Goal: Task Accomplishment & Management: Manage account settings

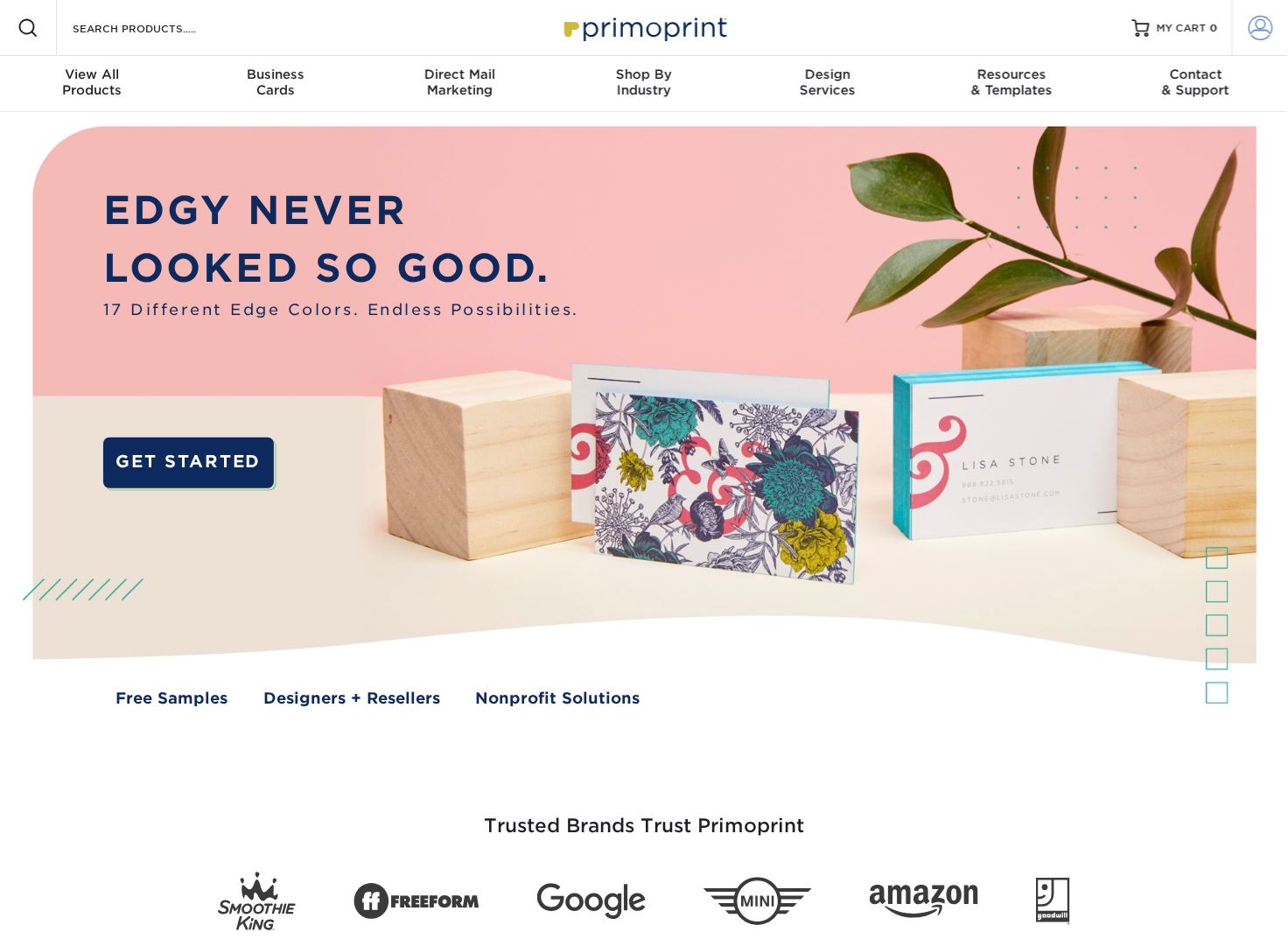
click at [1276, 25] on link "Account" at bounding box center [1259, 27] width 56 height 56
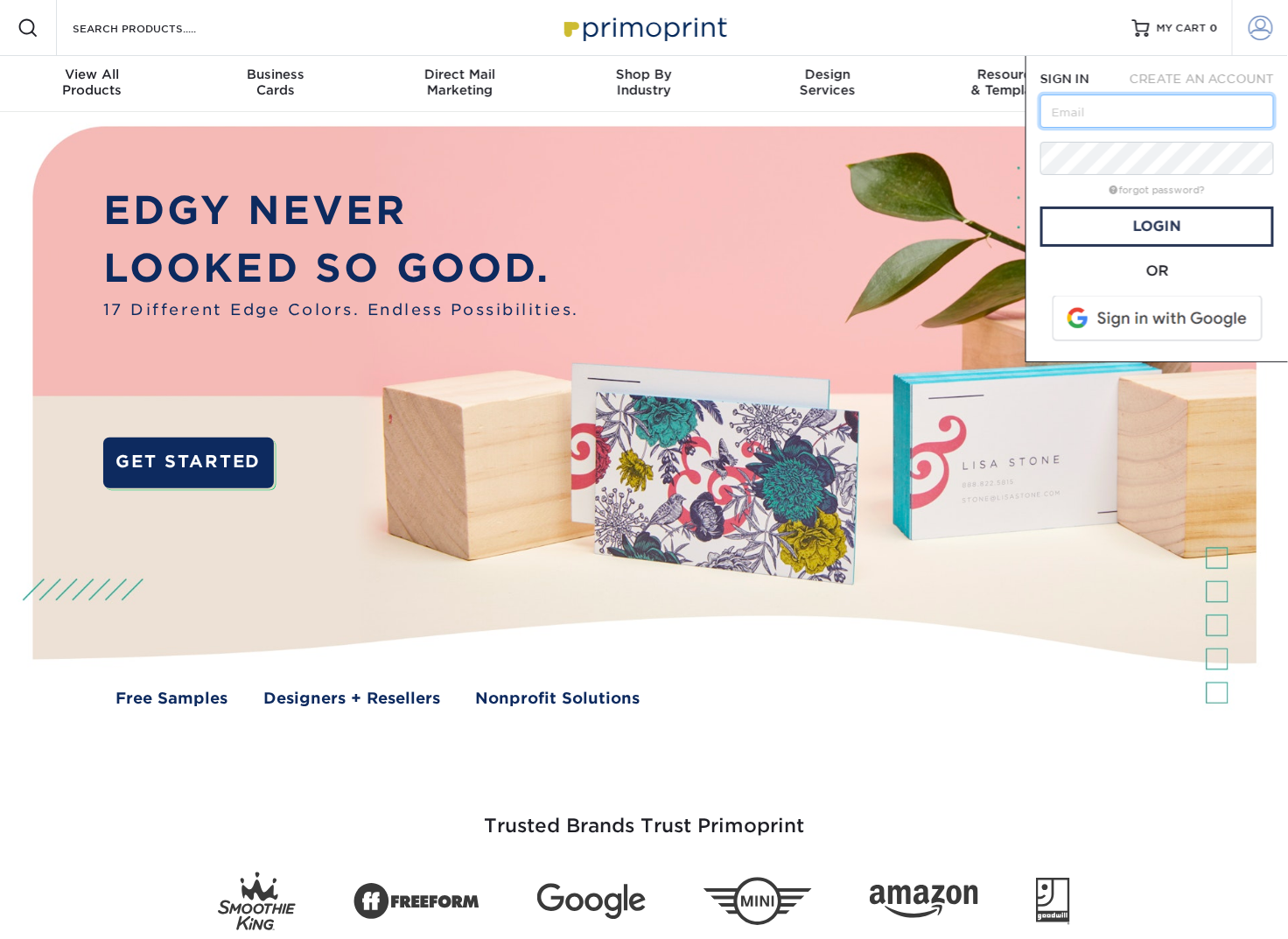
type input "[PERSON_NAME][EMAIL_ADDRESS][DOMAIN_NAME]"
click at [1181, 231] on link "Login" at bounding box center [1157, 226] width 234 height 40
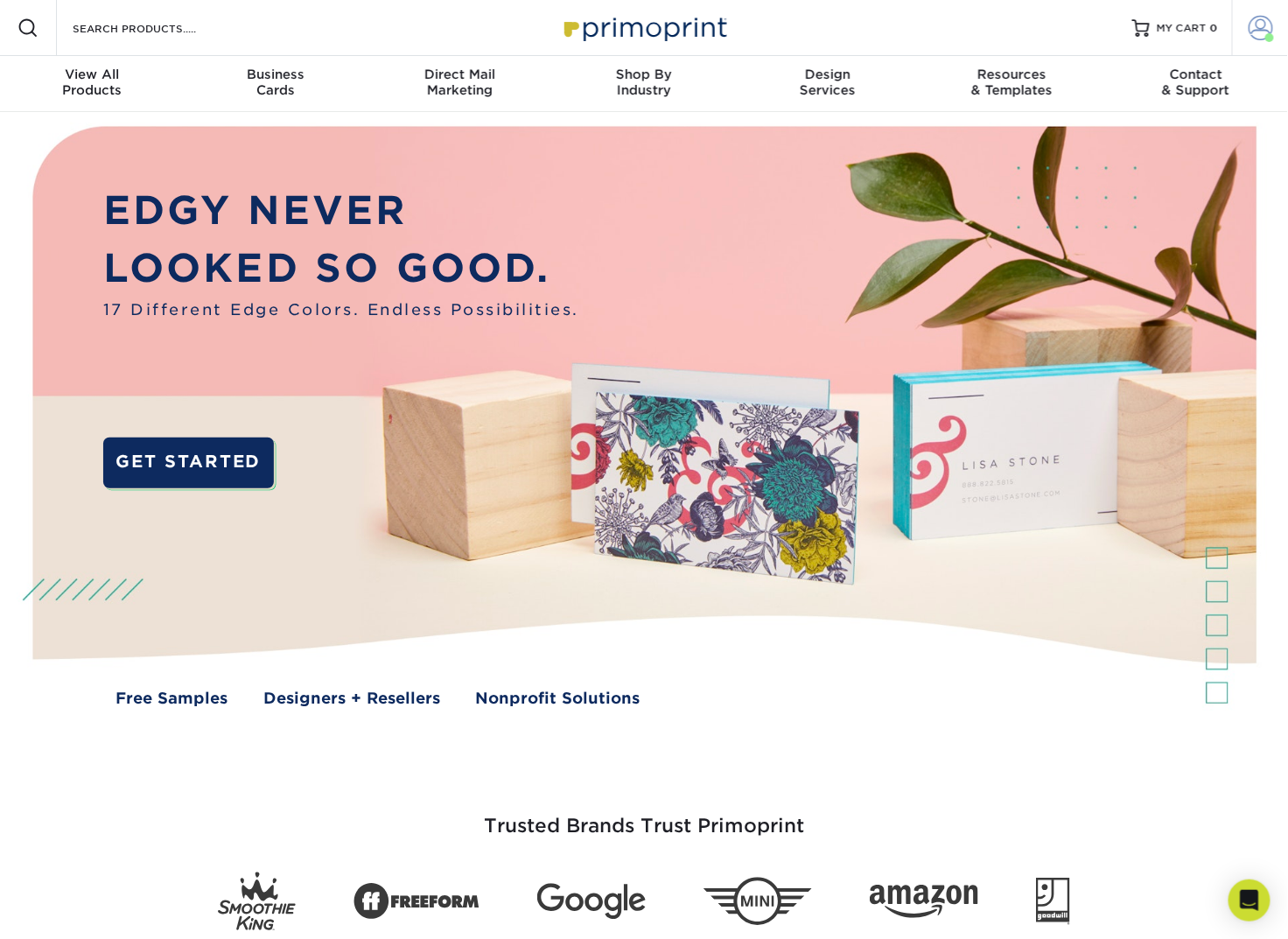
click at [1254, 29] on span at bounding box center [1261, 28] width 25 height 25
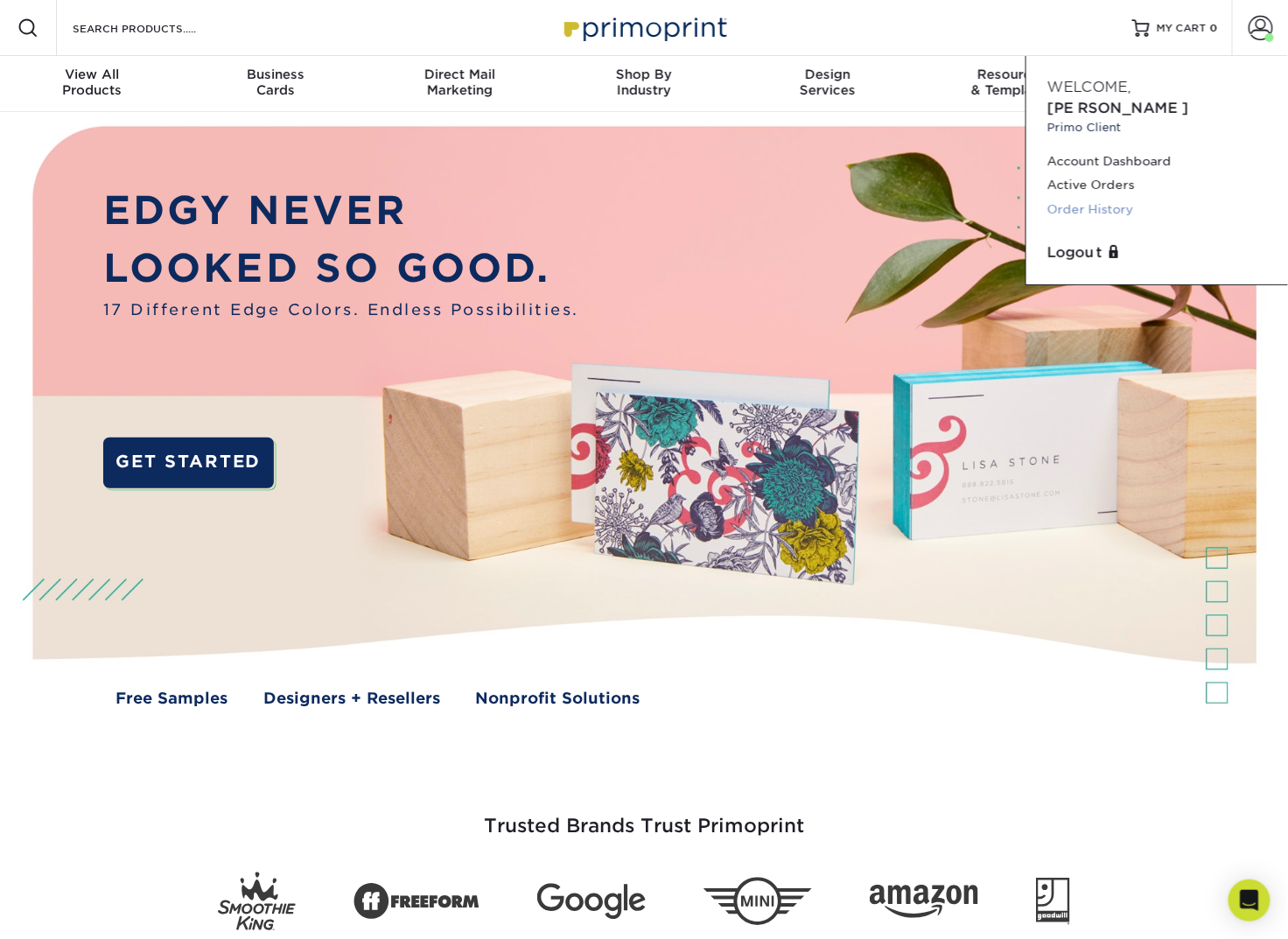
click at [1097, 198] on link "Order History" at bounding box center [1157, 210] width 219 height 24
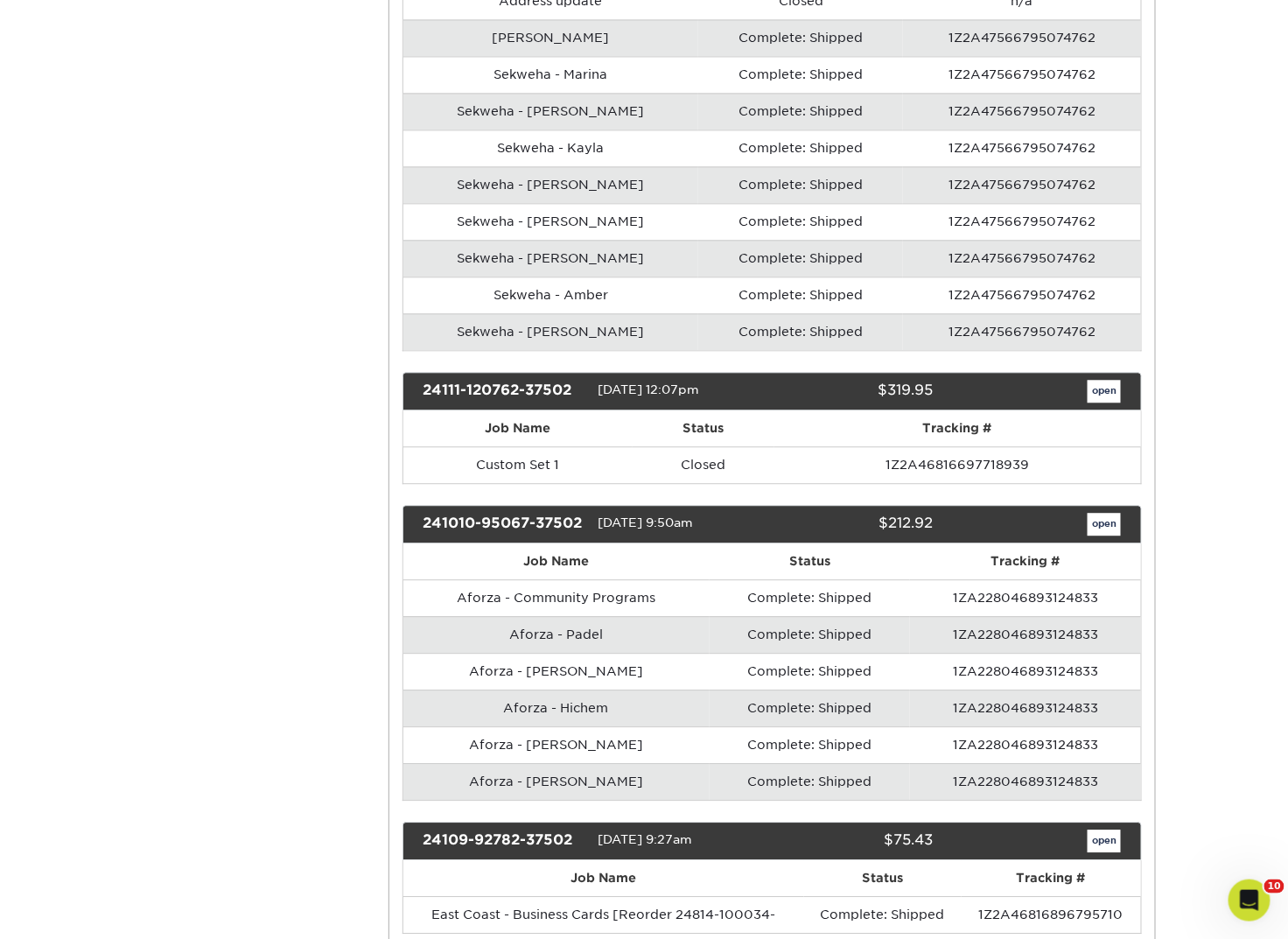
scroll to position [1312, 0]
